Goal: Book appointment/travel/reservation

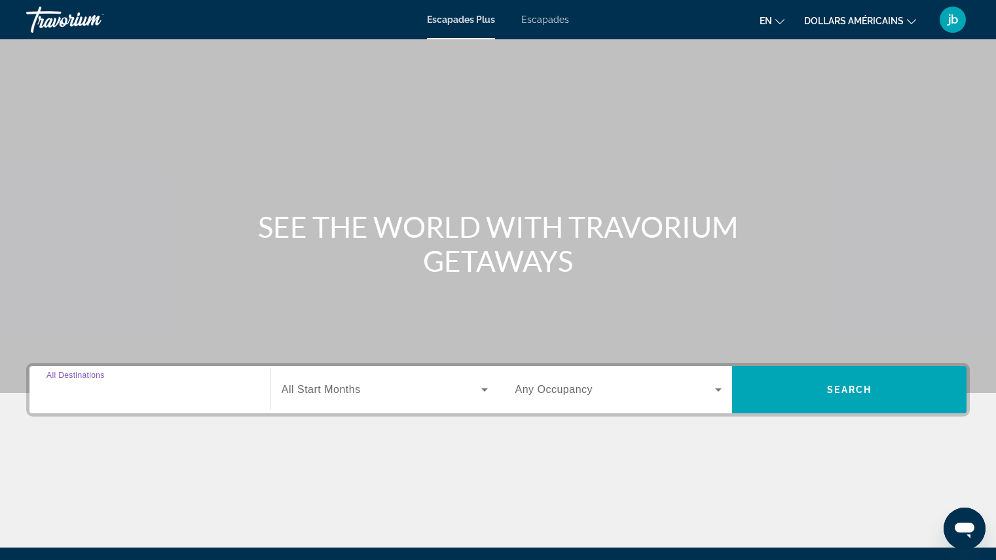
click at [159, 393] on input "Destination All Destinations" at bounding box center [149, 390] width 207 height 16
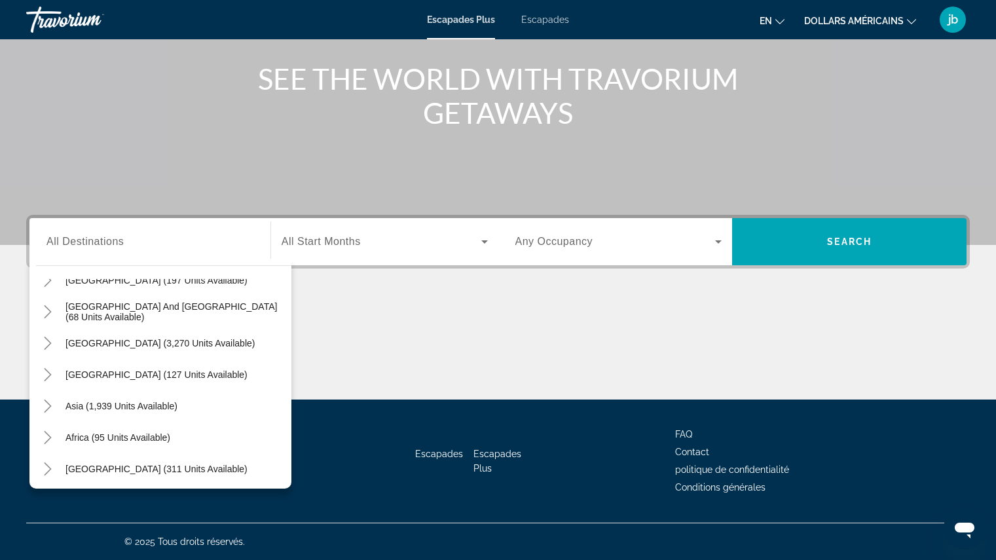
scroll to position [212, 0]
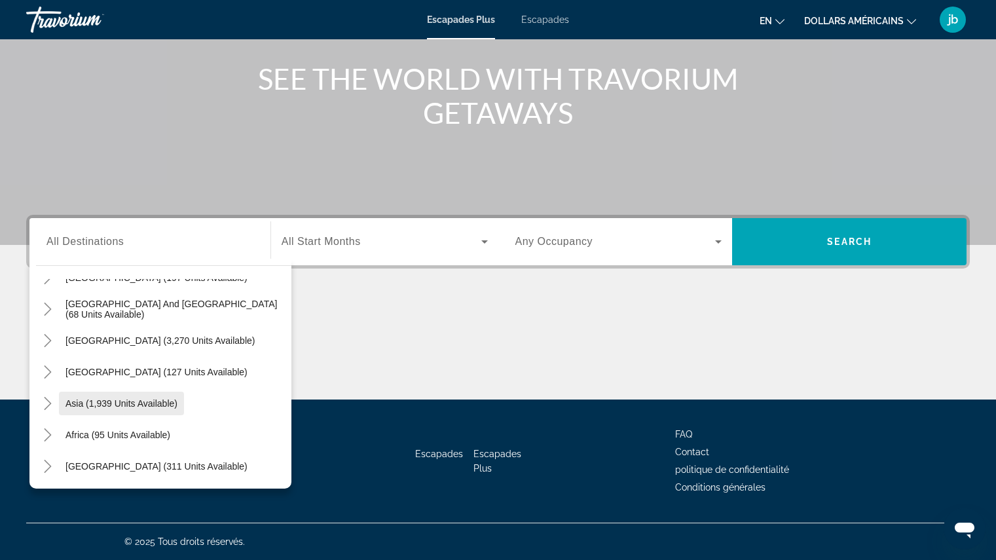
click at [141, 405] on span "Asia (1,939 units available)" at bounding box center [121, 403] width 112 height 10
type input "**********"
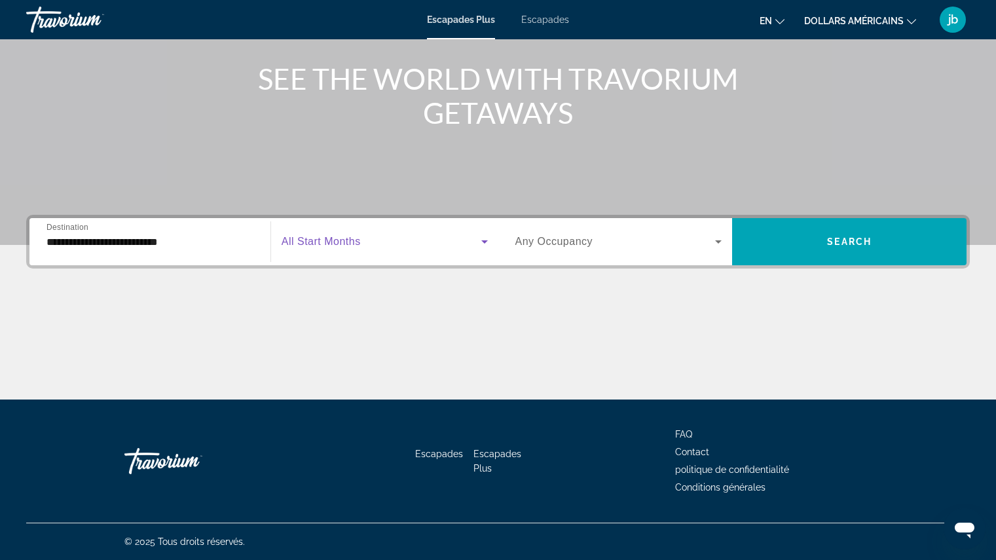
click at [346, 235] on span "Widget de recherche" at bounding box center [382, 242] width 200 height 16
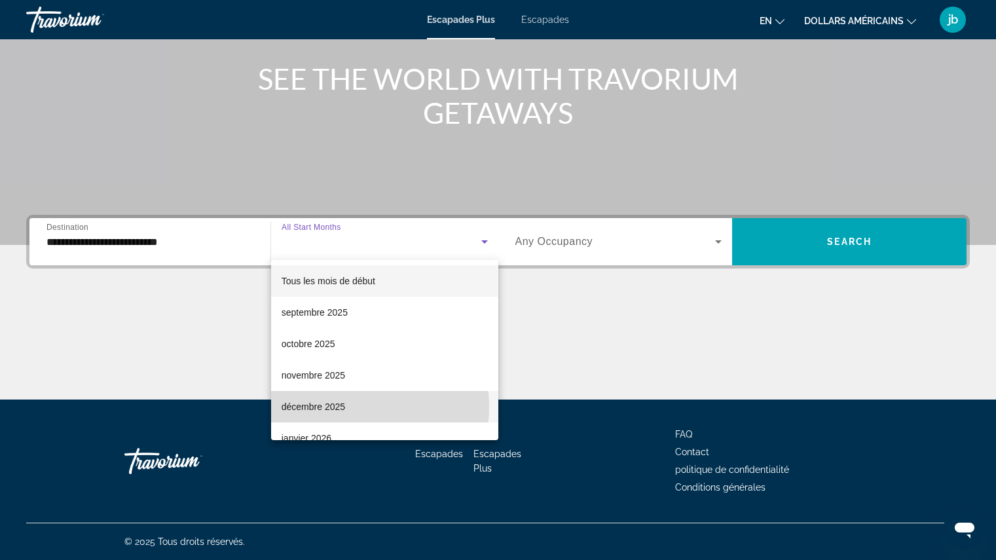
click at [341, 407] on font "décembre 2025" at bounding box center [314, 406] width 64 height 10
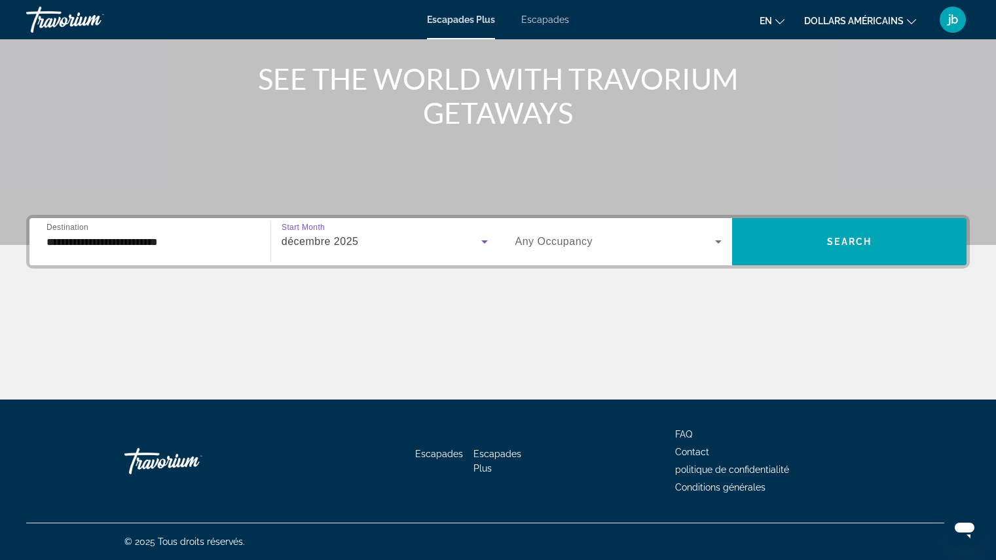
click at [717, 243] on icon "Widget de recherche" at bounding box center [718, 242] width 16 height 16
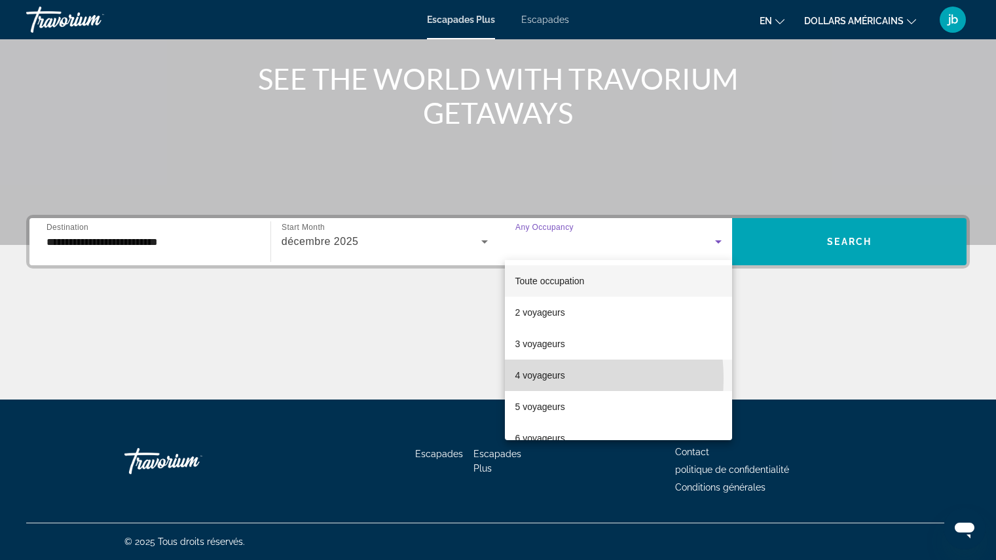
click at [526, 378] on font "4 voyageurs" at bounding box center [540, 375] width 50 height 10
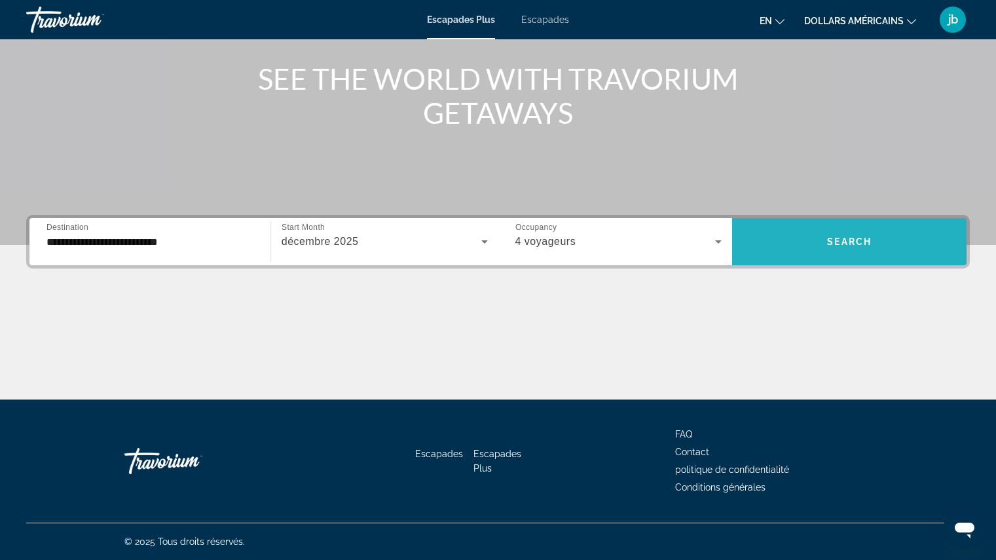
click at [856, 241] on span "Search" at bounding box center [849, 241] width 45 height 10
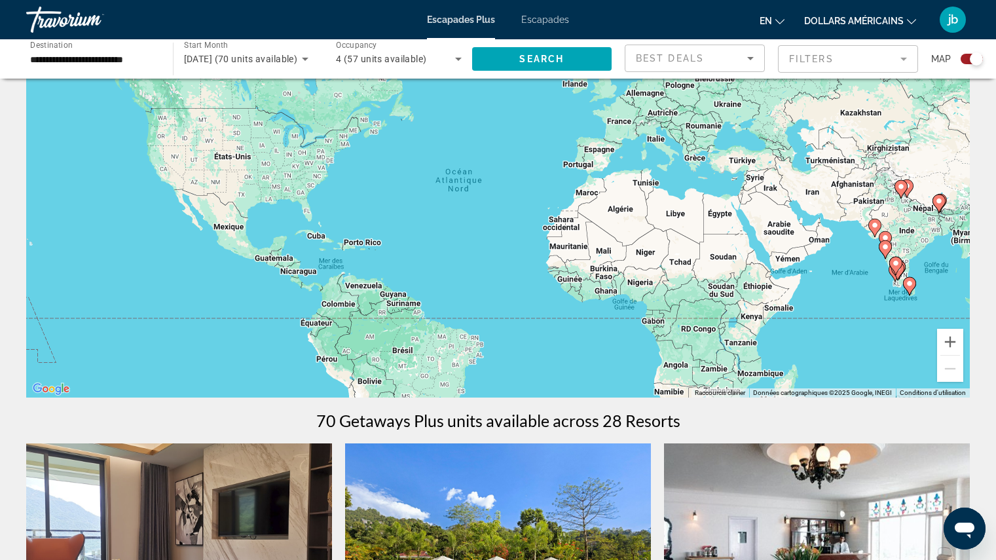
scroll to position [96, 0]
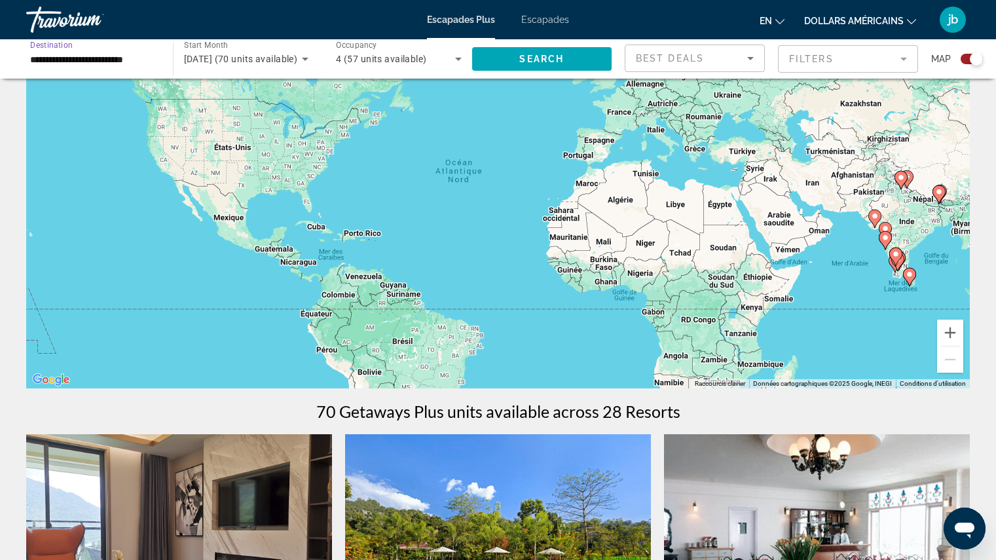
click at [33, 66] on input "**********" at bounding box center [93, 60] width 126 height 16
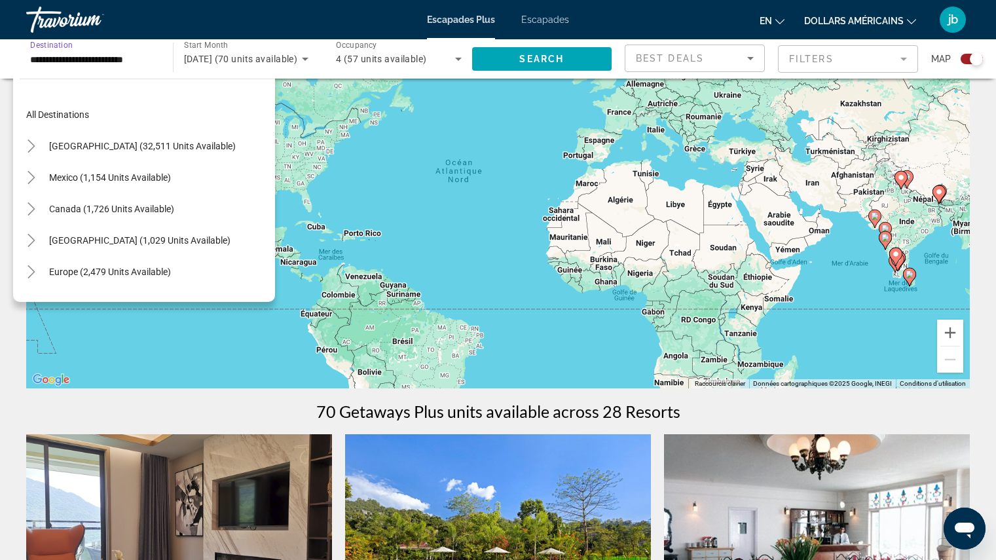
scroll to position [235, 0]
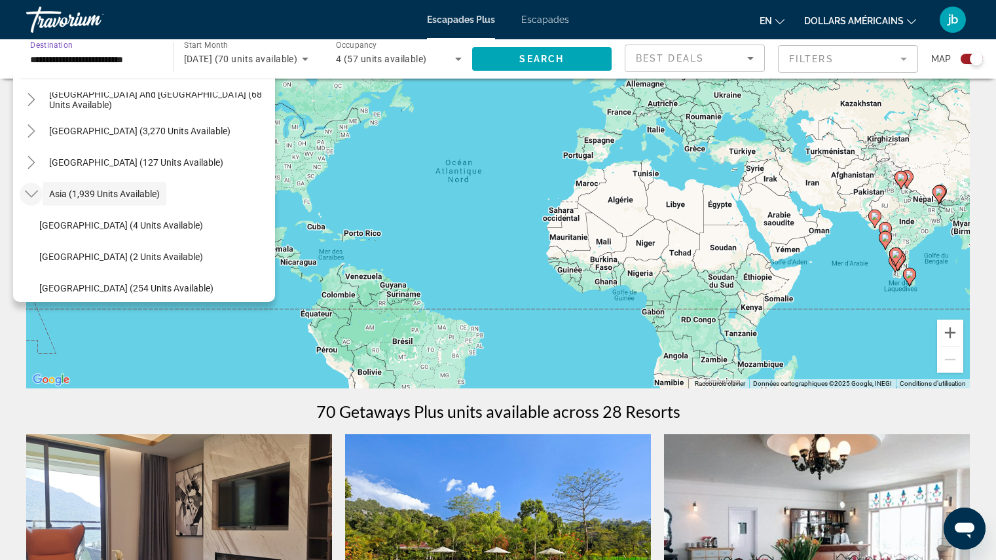
click at [33, 196] on icon "Toggle Asia (1,939 units available)" at bounding box center [31, 193] width 13 height 13
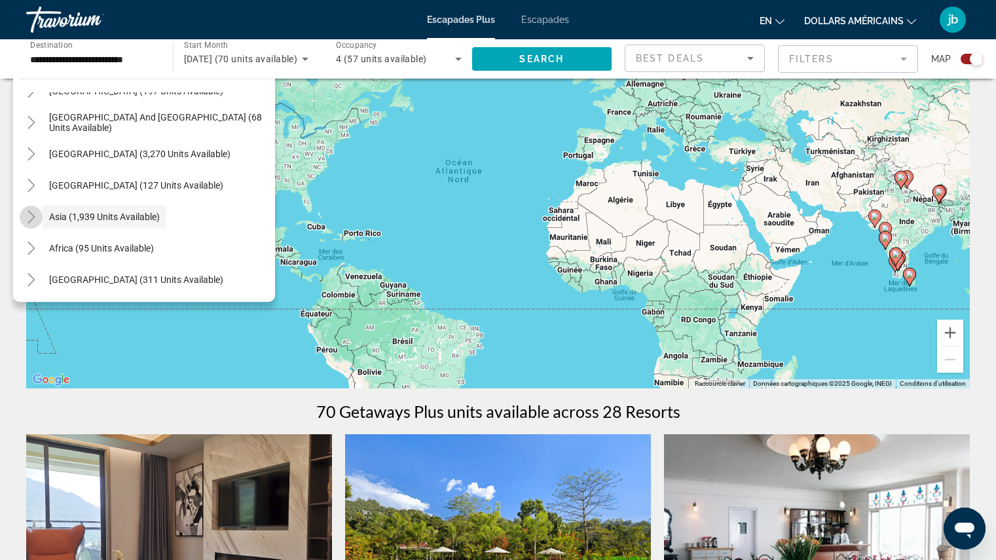
scroll to position [212, 0]
click at [29, 225] on mat-icon "Toggle Asia (1,939 units available)" at bounding box center [31, 217] width 23 height 23
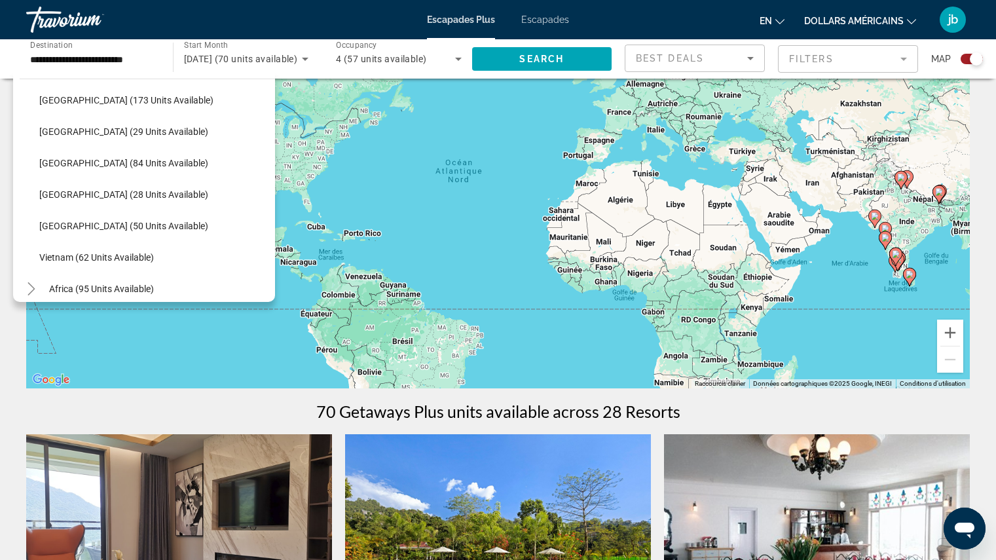
scroll to position [526, 0]
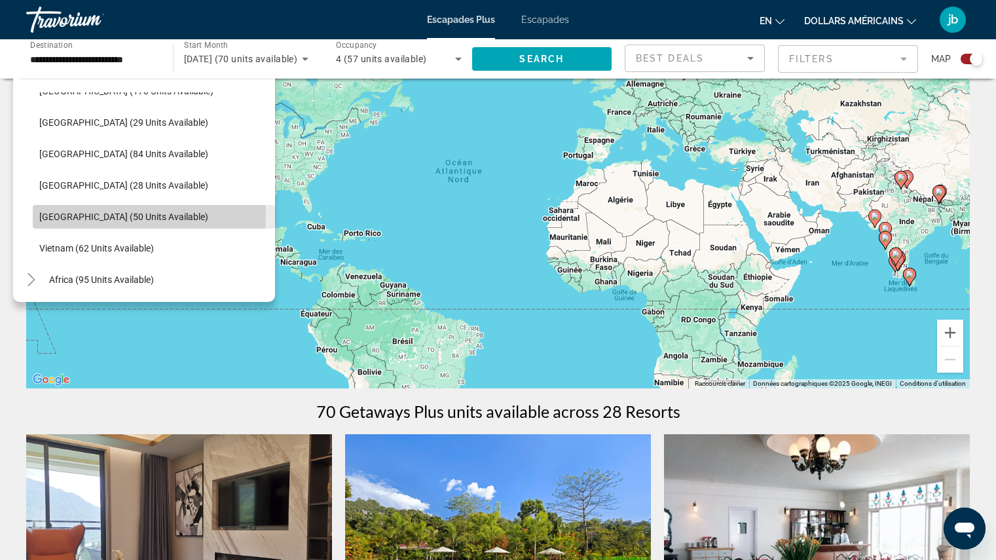
click at [73, 215] on span "[GEOGRAPHIC_DATA] (50 units available)" at bounding box center [123, 216] width 169 height 10
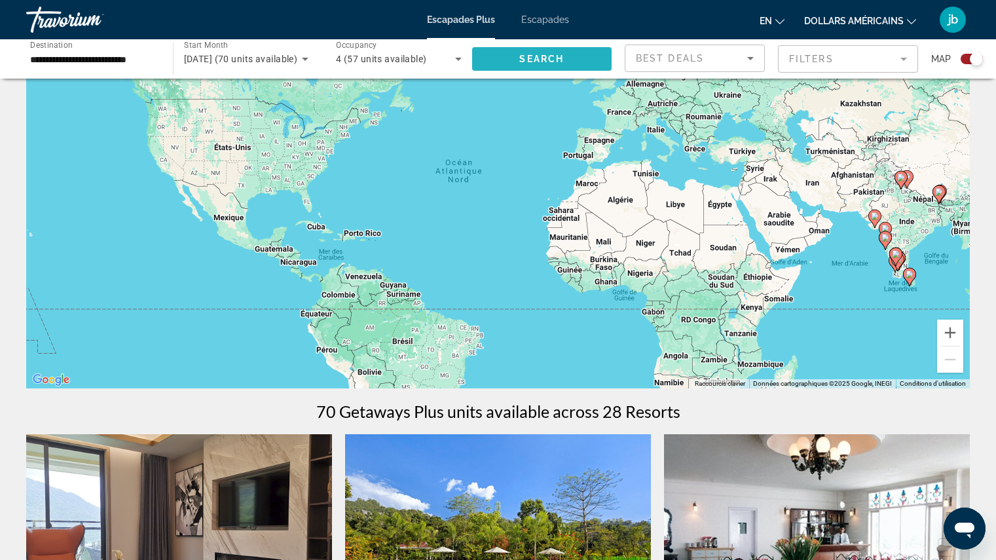
click at [543, 62] on span "Search" at bounding box center [541, 59] width 45 height 10
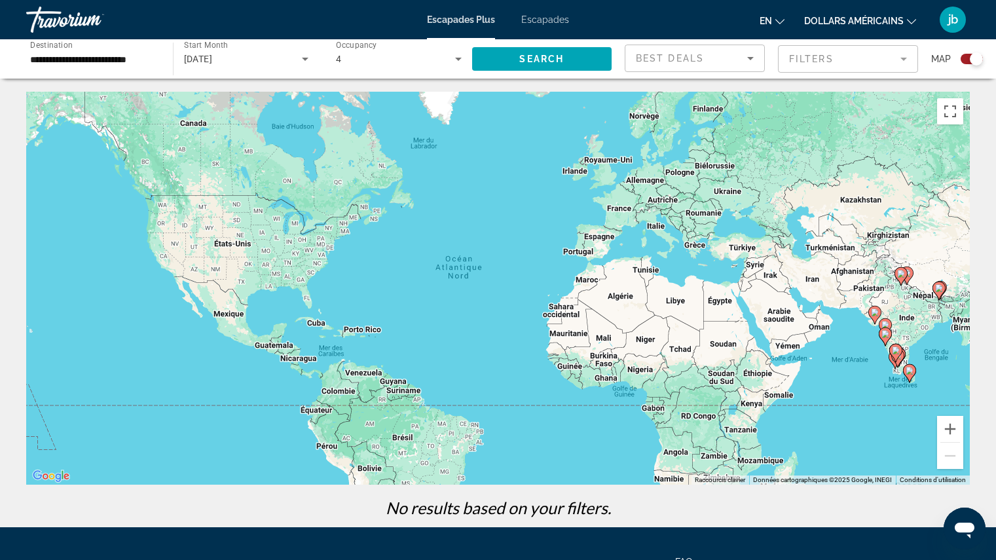
click at [103, 60] on input "**********" at bounding box center [93, 60] width 126 height 16
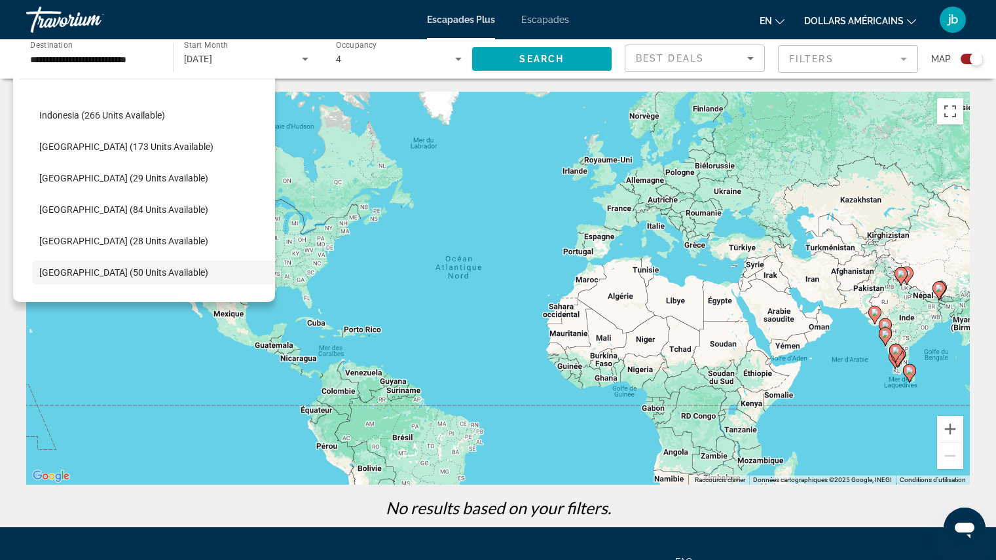
scroll to position [445, 0]
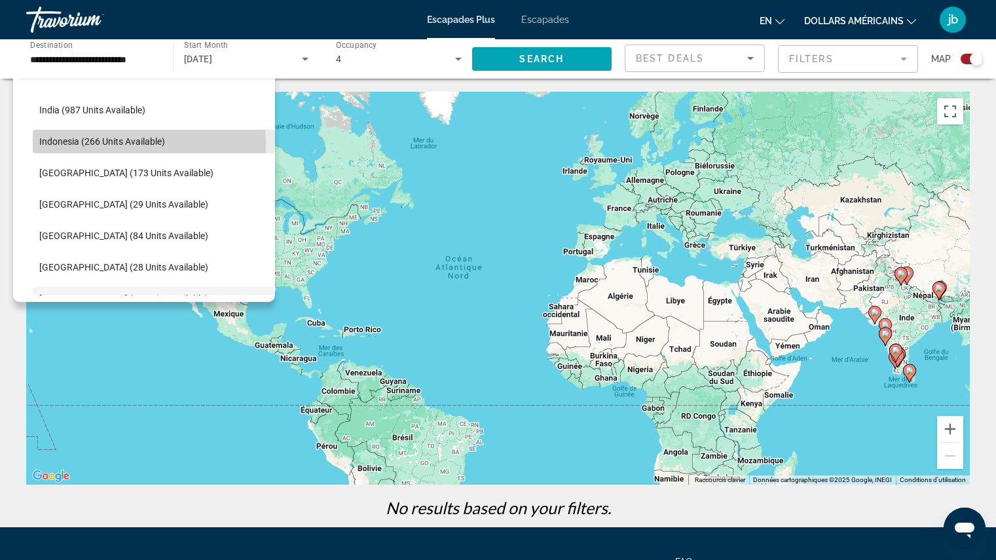
click at [94, 144] on span "Indonesia (266 units available)" at bounding box center [102, 141] width 126 height 10
type input "**********"
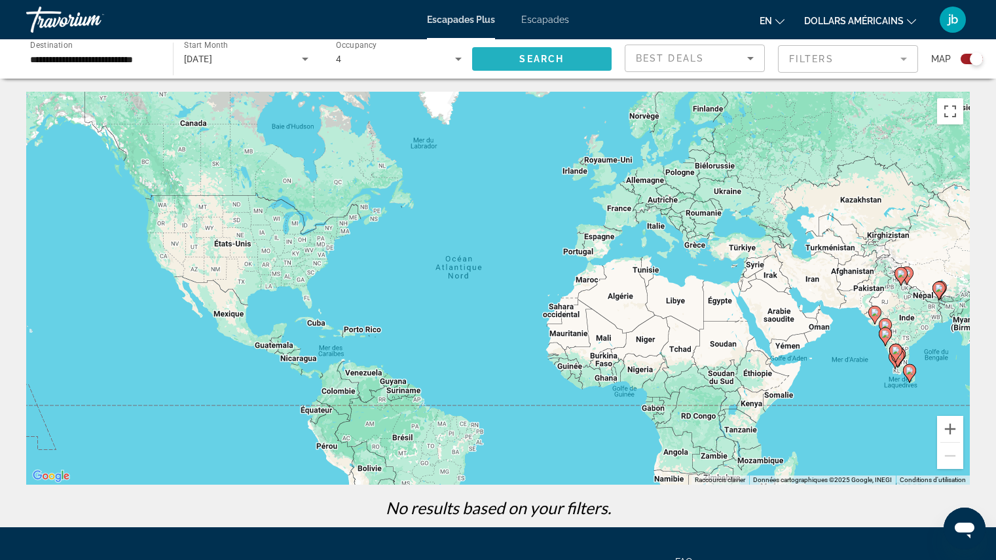
click at [520, 54] on span "Search" at bounding box center [541, 59] width 45 height 10
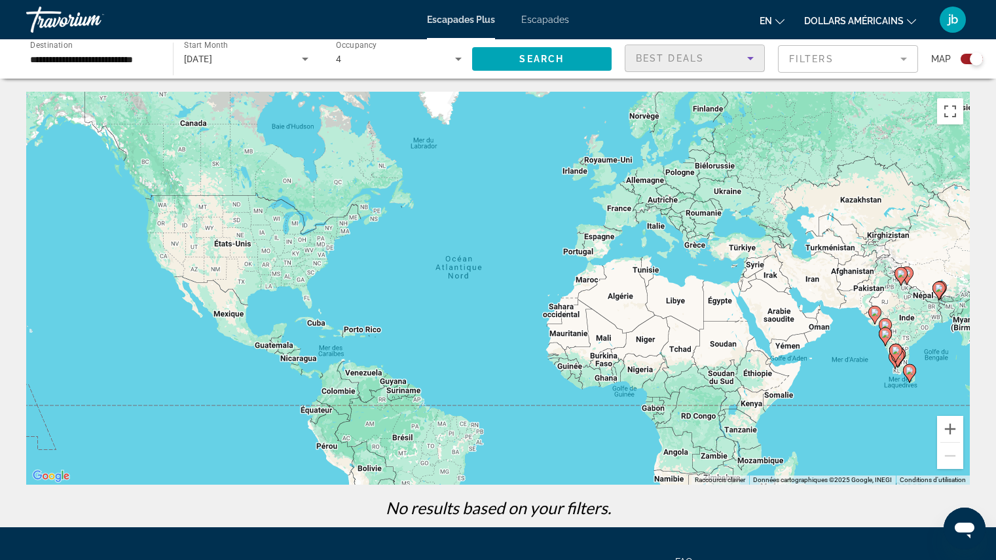
click at [676, 58] on span "Best Deals" at bounding box center [670, 58] width 68 height 10
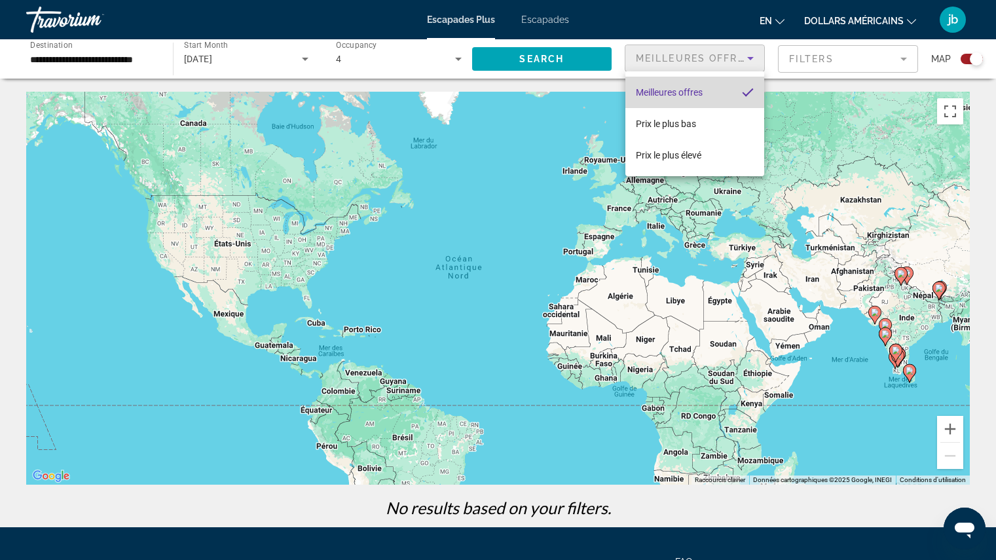
click at [655, 91] on font "Meilleures offres" at bounding box center [669, 92] width 67 height 10
